Goal: Task Accomplishment & Management: Manage account settings

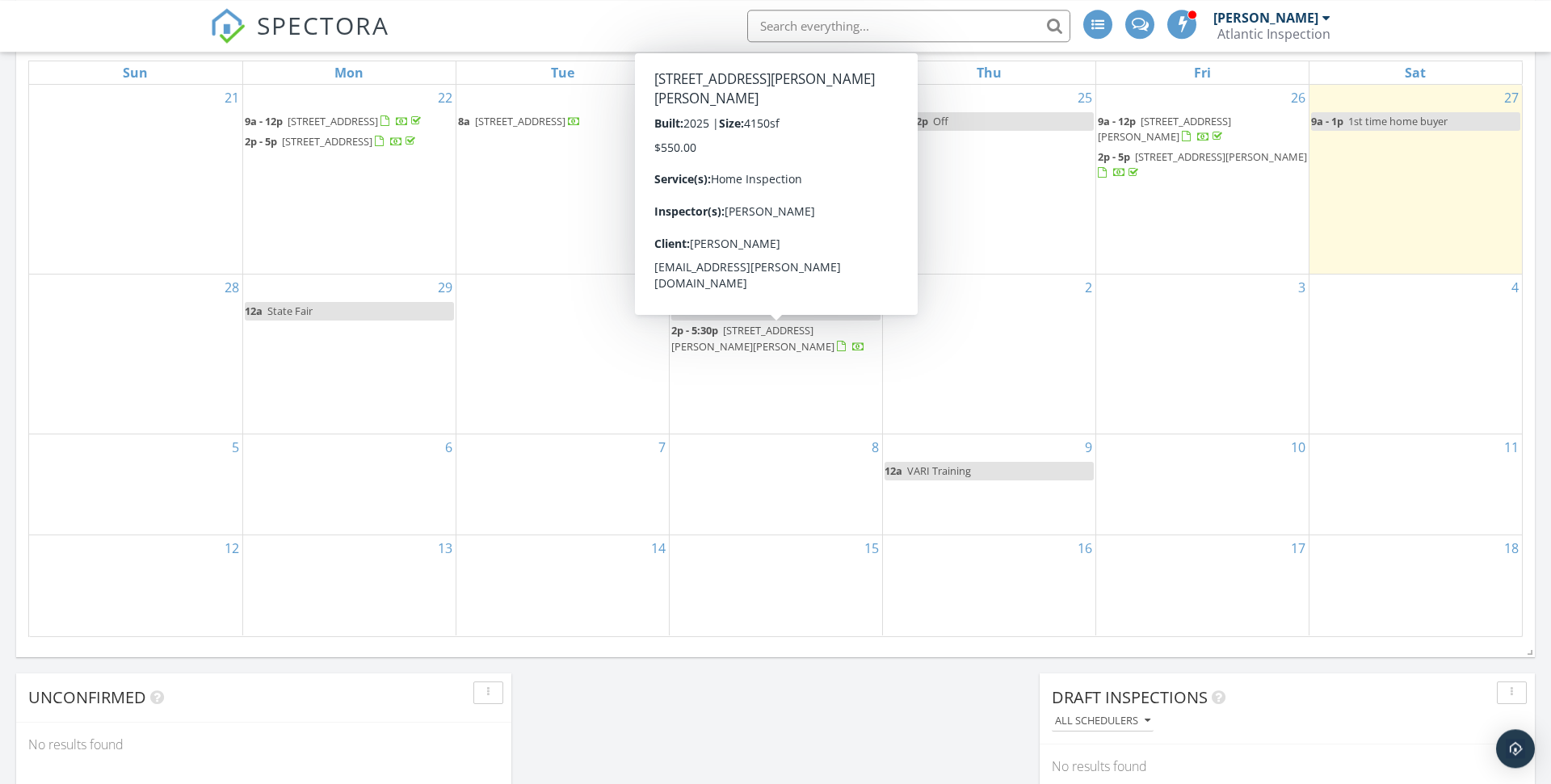
scroll to position [314, 0]
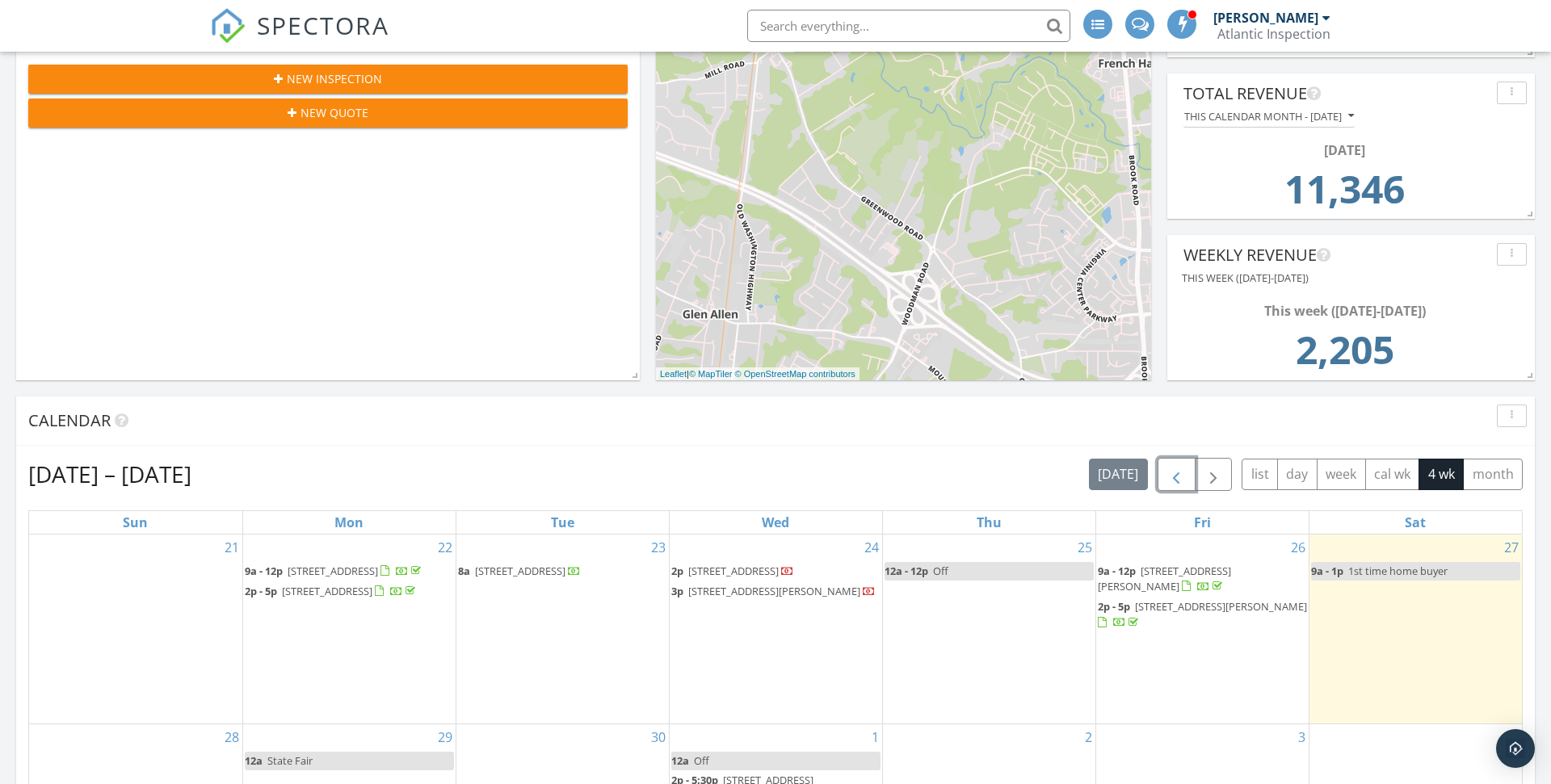
click at [1176, 482] on span "button" at bounding box center [1176, 475] width 20 height 20
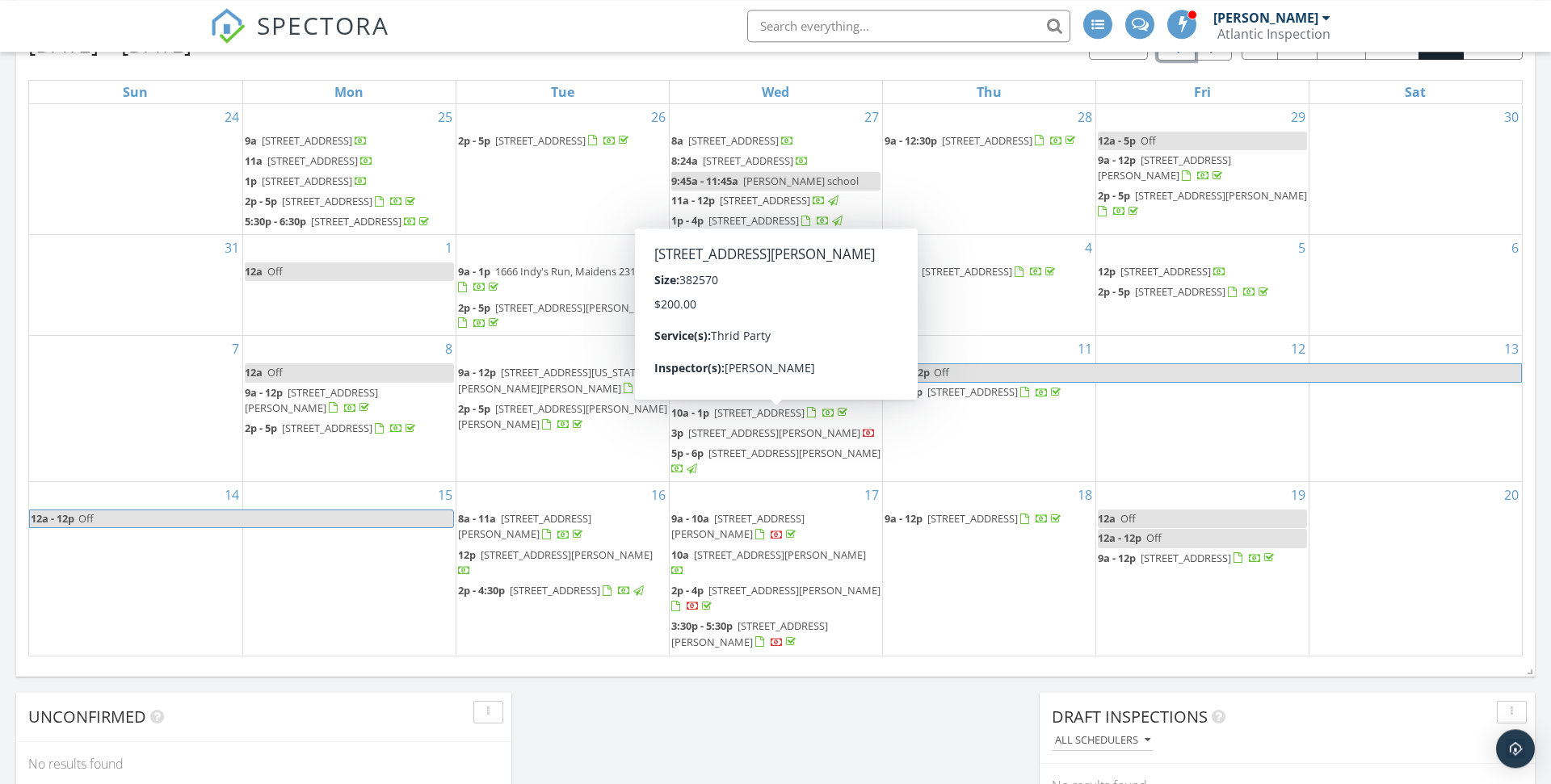
scroll to position [766, 0]
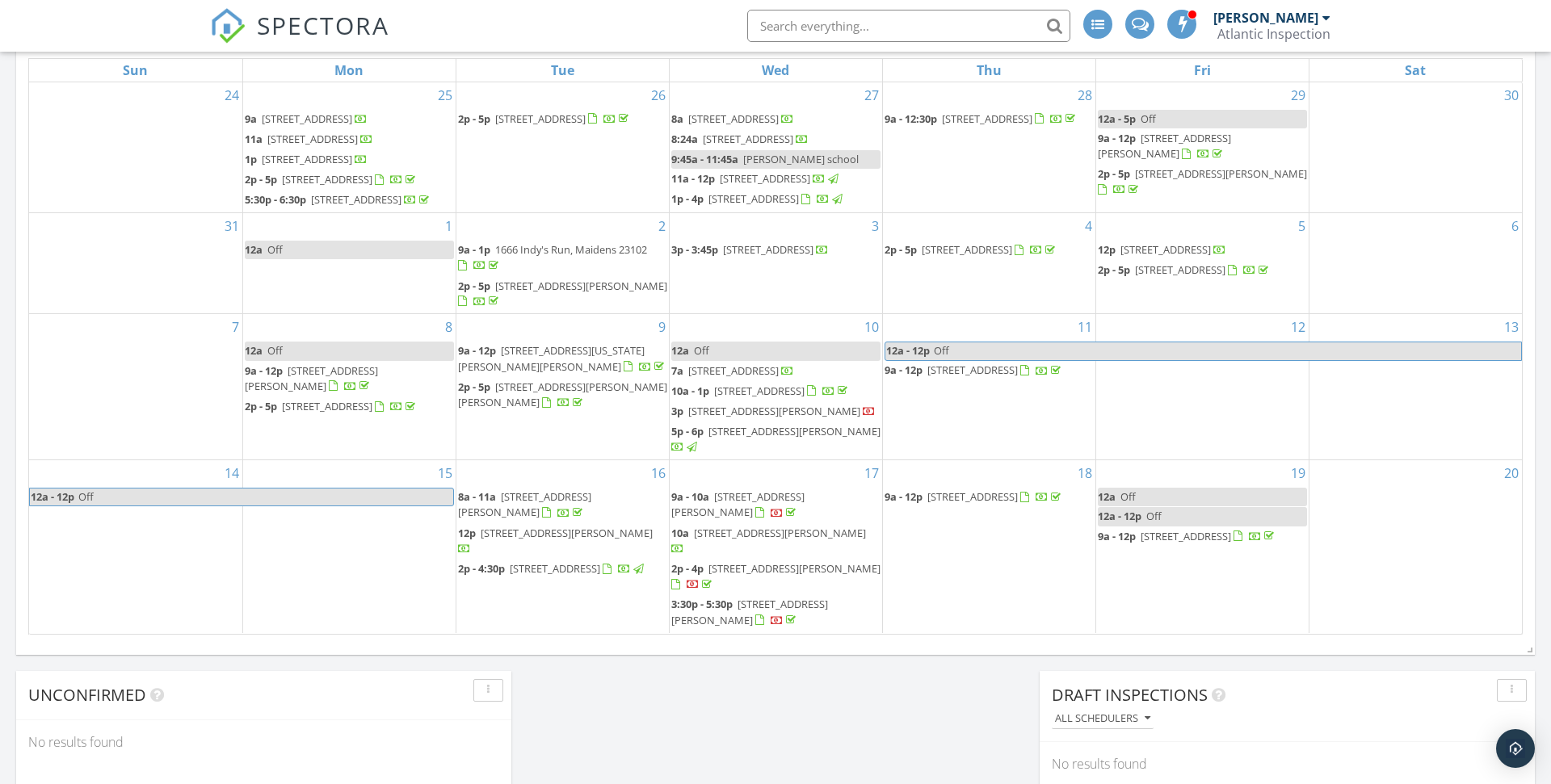
click at [791, 573] on span "858 Lay Landing Rd, King William 23086" at bounding box center [795, 569] width 172 height 14
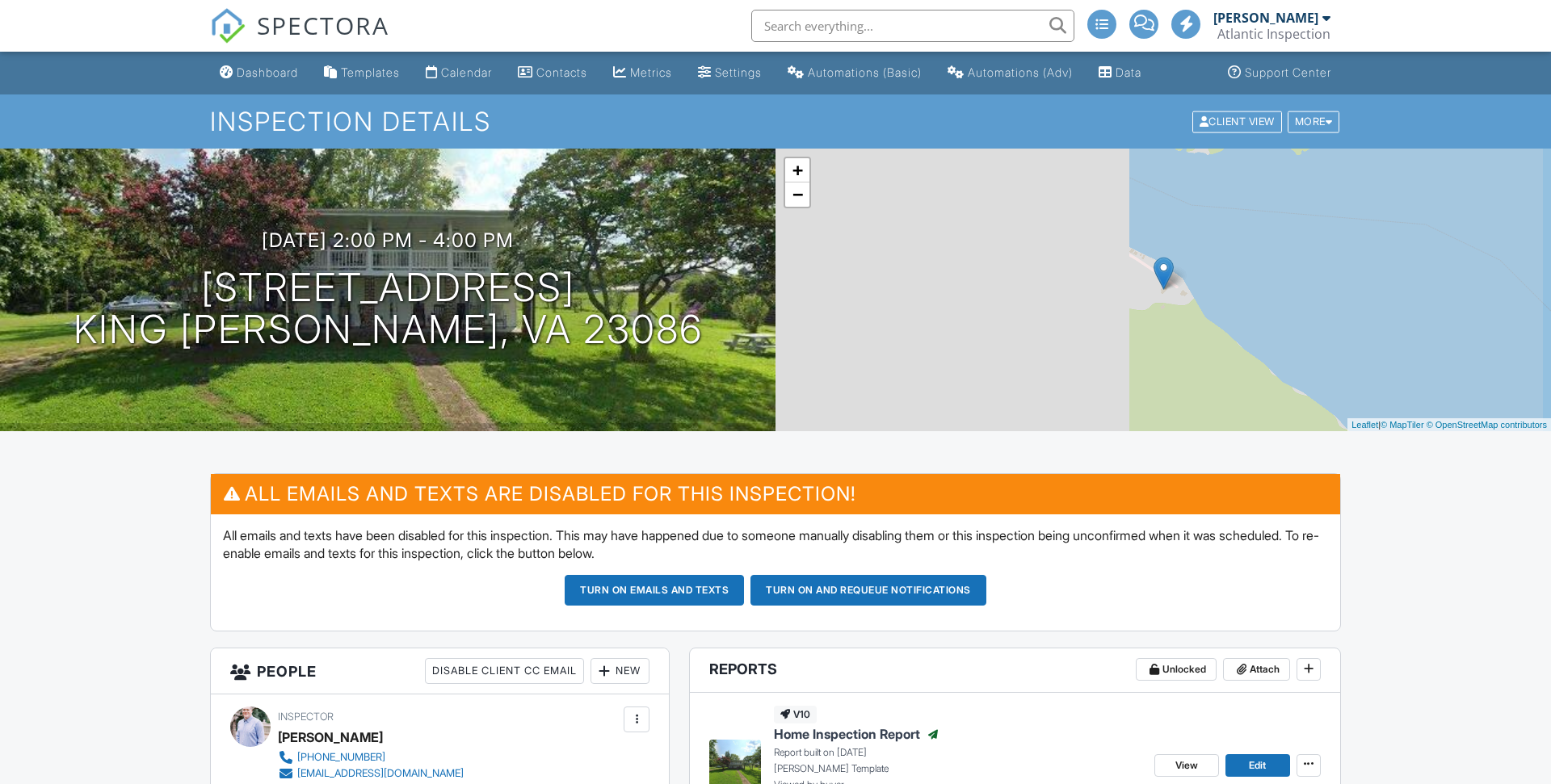
scroll to position [762, 0]
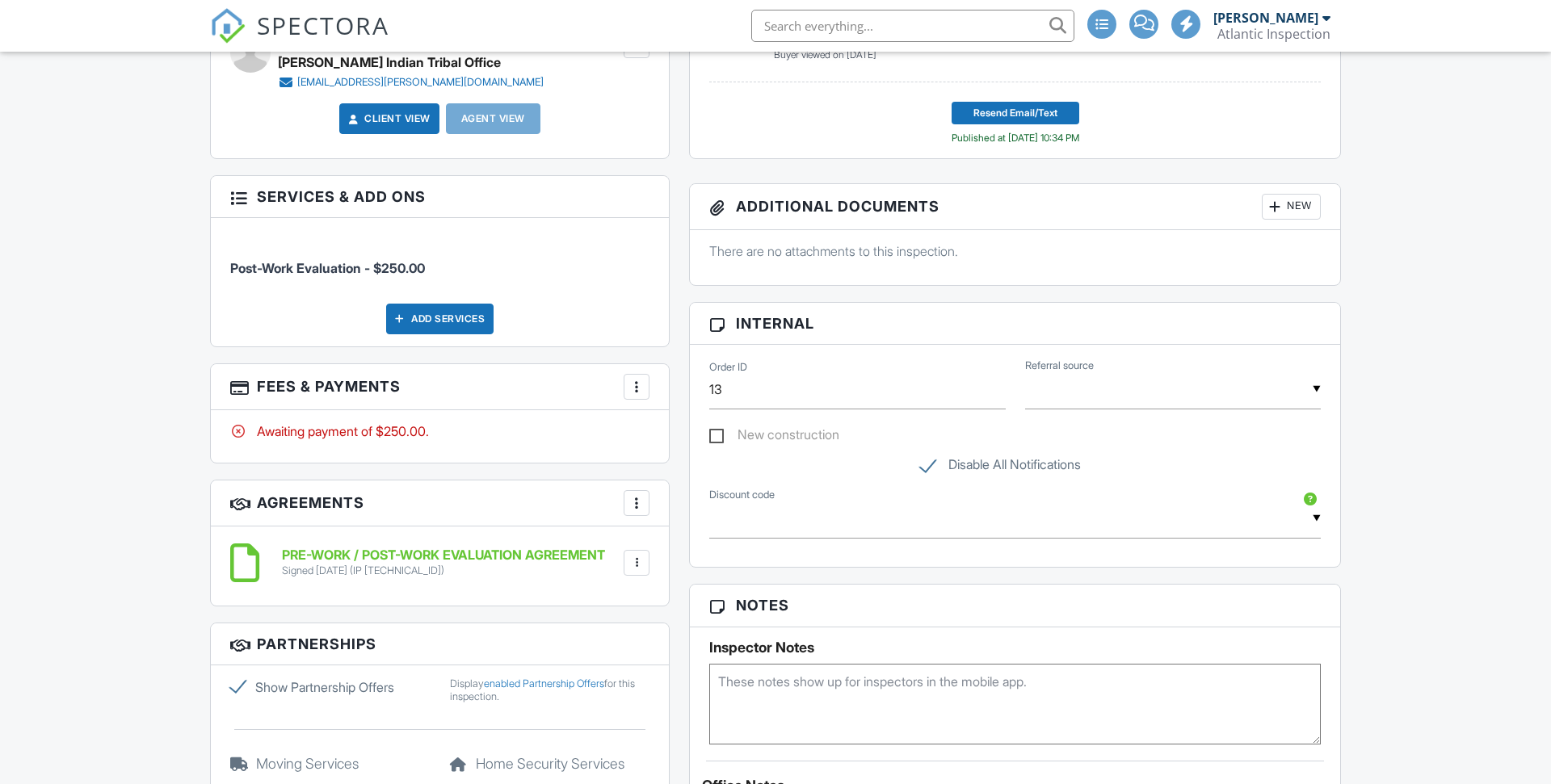
click at [640, 382] on div at bounding box center [636, 387] width 16 height 16
click at [727, 556] on div "Paid In Full" at bounding box center [718, 557] width 156 height 20
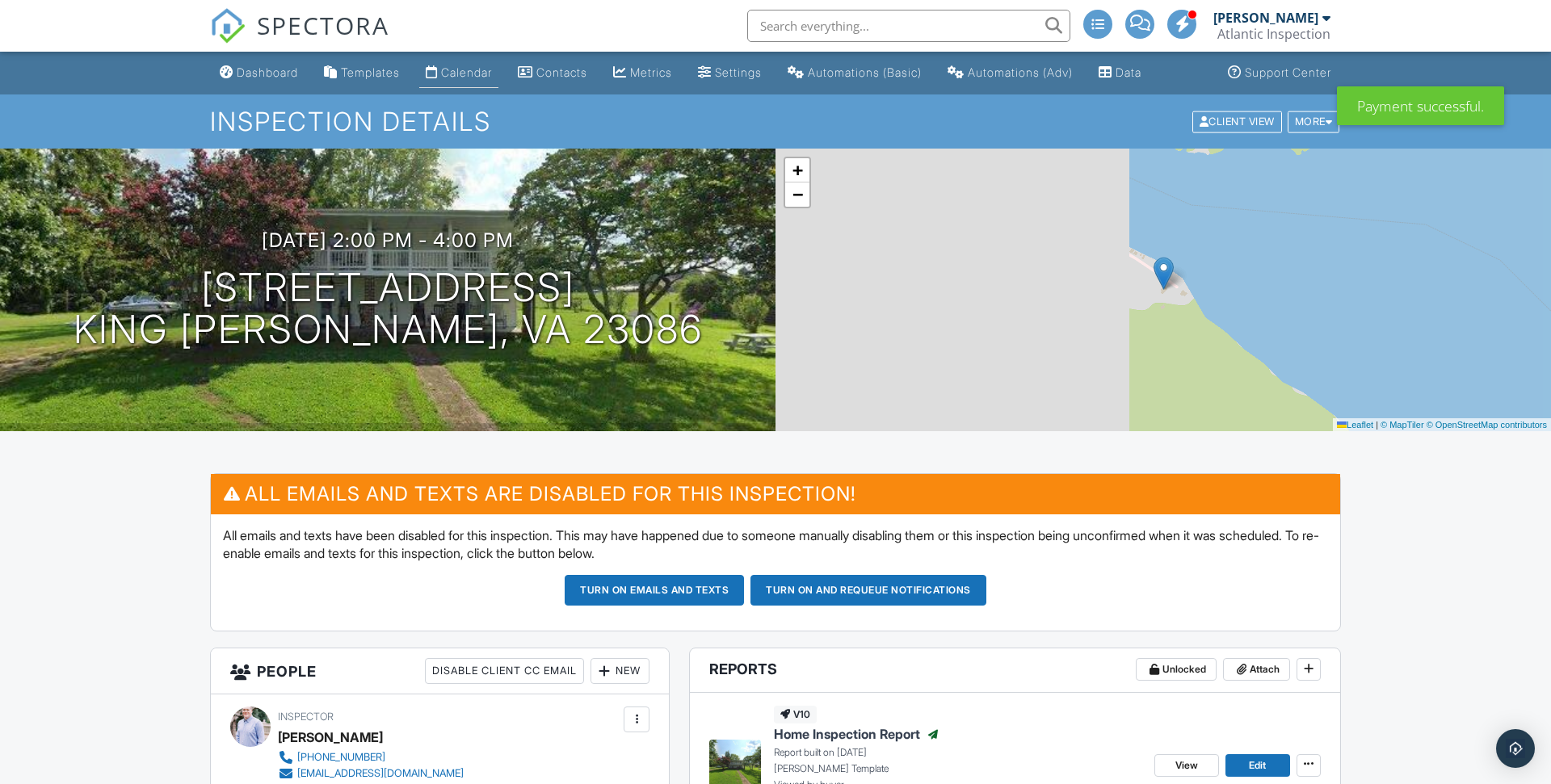
click at [476, 79] on div "Calendar" at bounding box center [466, 72] width 51 height 13
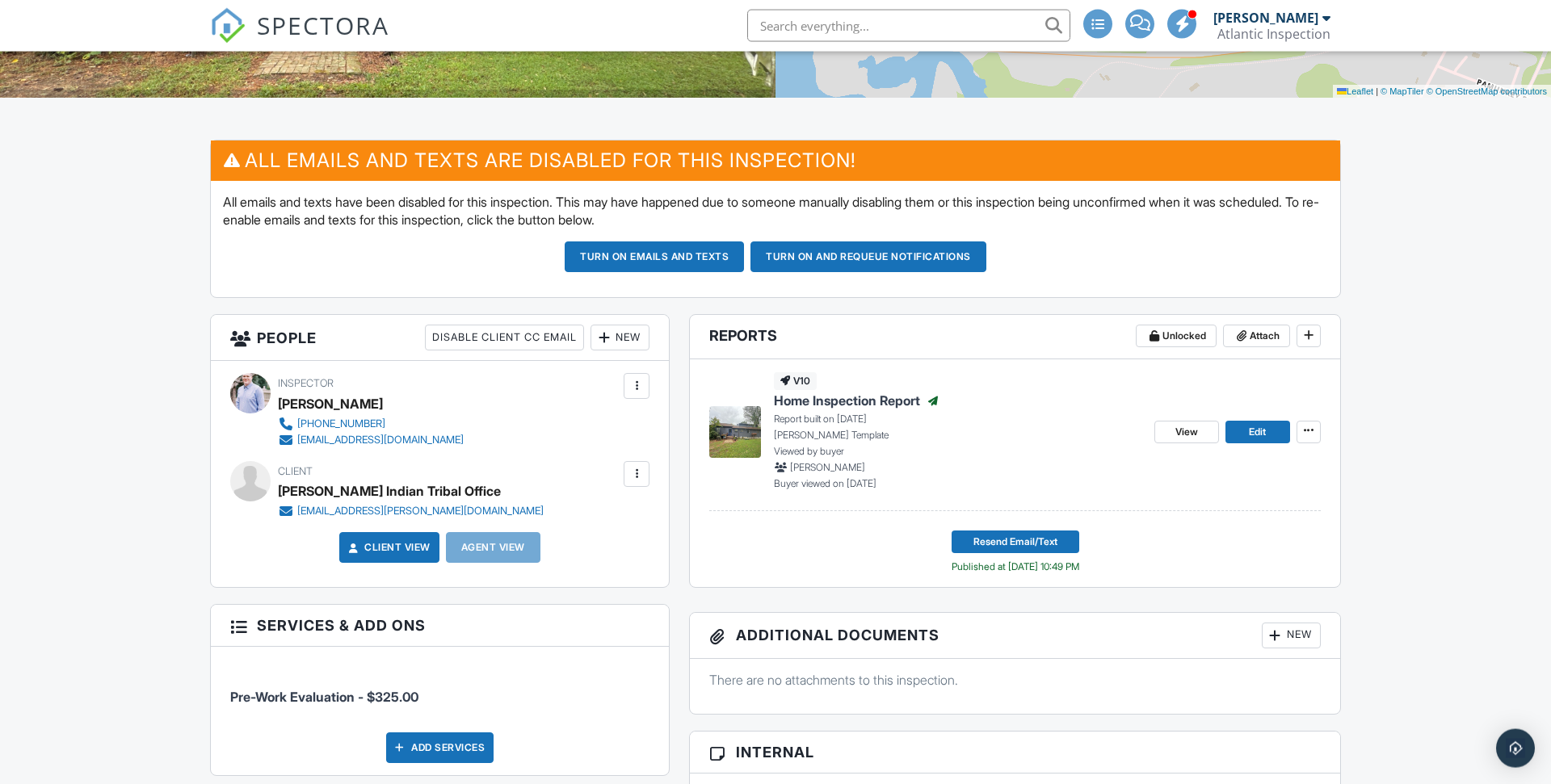
scroll to position [569, 0]
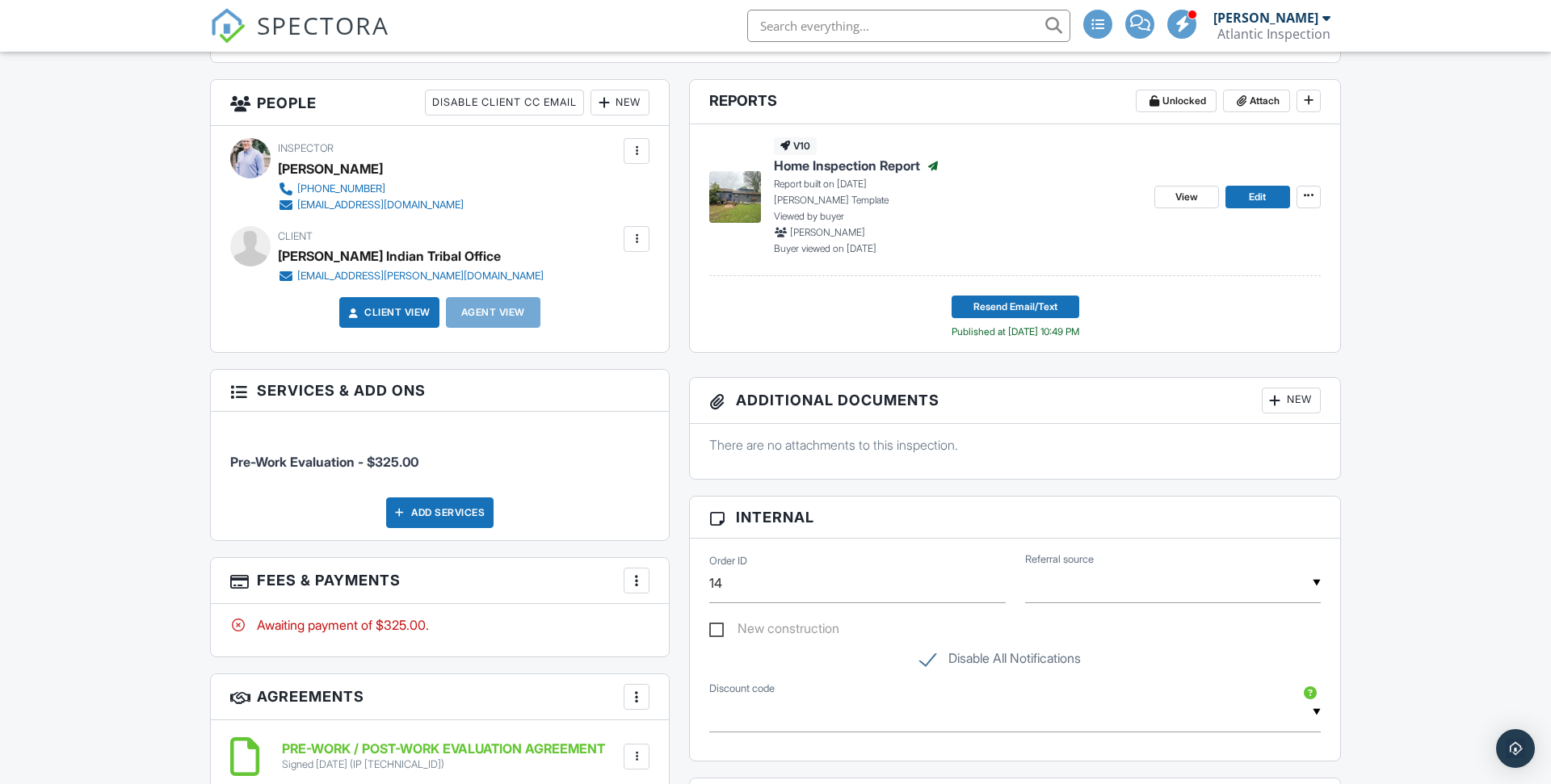
click at [633, 586] on div at bounding box center [636, 581] width 16 height 16
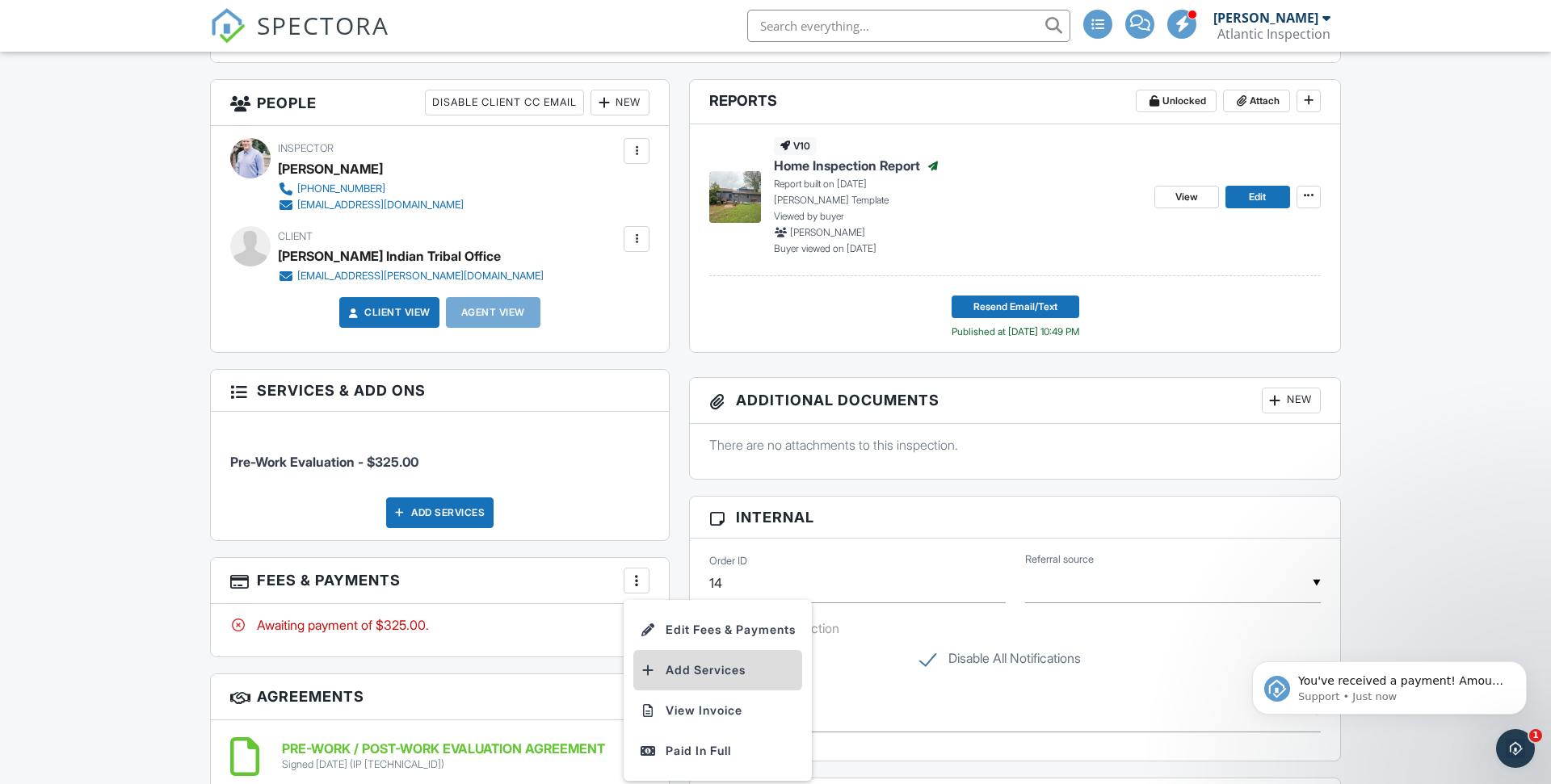
scroll to position [0, 0]
click at [724, 744] on div "Paid In Full" at bounding box center [718, 752] width 156 height 20
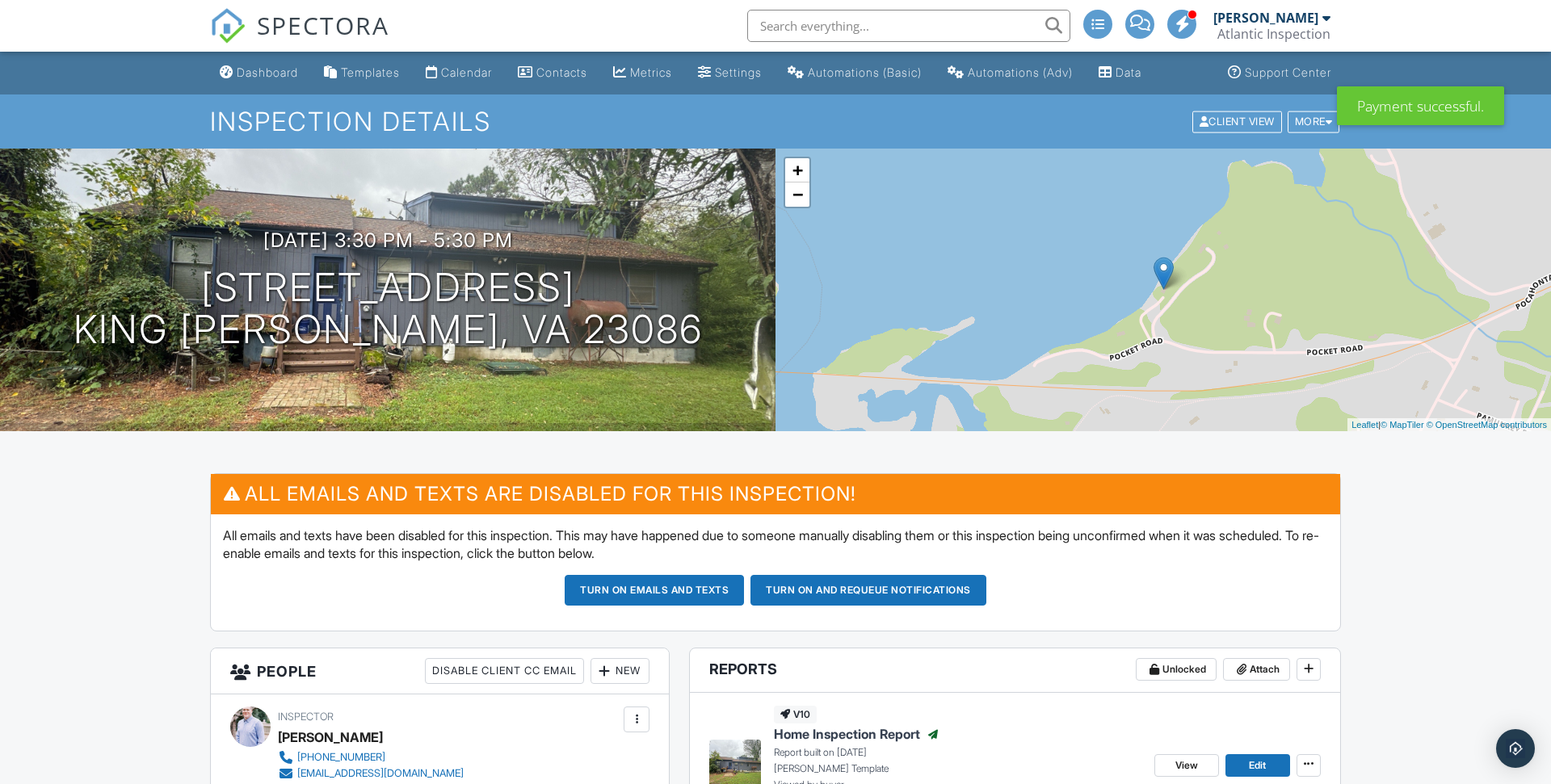
click at [275, 16] on span "SPECTORA" at bounding box center [323, 25] width 133 height 34
